Goal: Find specific page/section

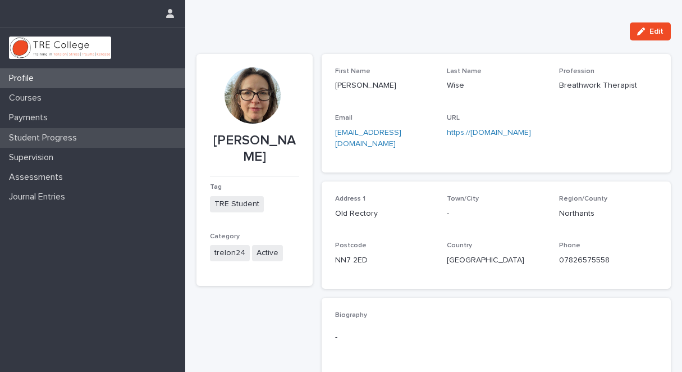
click at [75, 136] on p "Student Progress" at bounding box center [44, 137] width 81 height 11
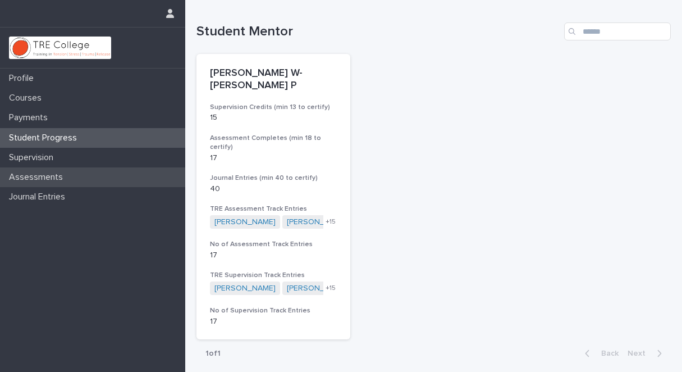
click at [54, 176] on p "Assessments" at bounding box center [37, 177] width 67 height 11
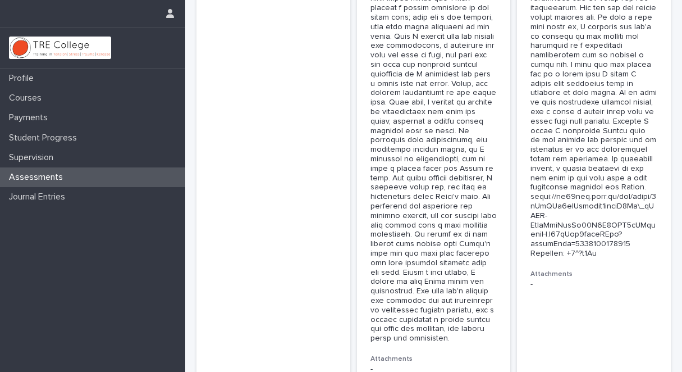
scroll to position [3999, 0]
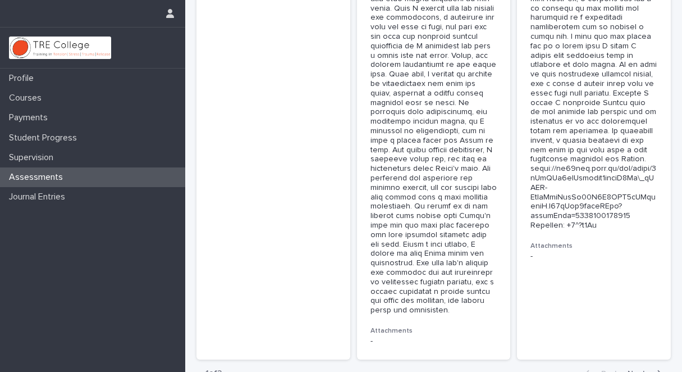
click at [628, 369] on span "Next" at bounding box center [640, 373] width 25 height 8
